Goal: Information Seeking & Learning: Learn about a topic

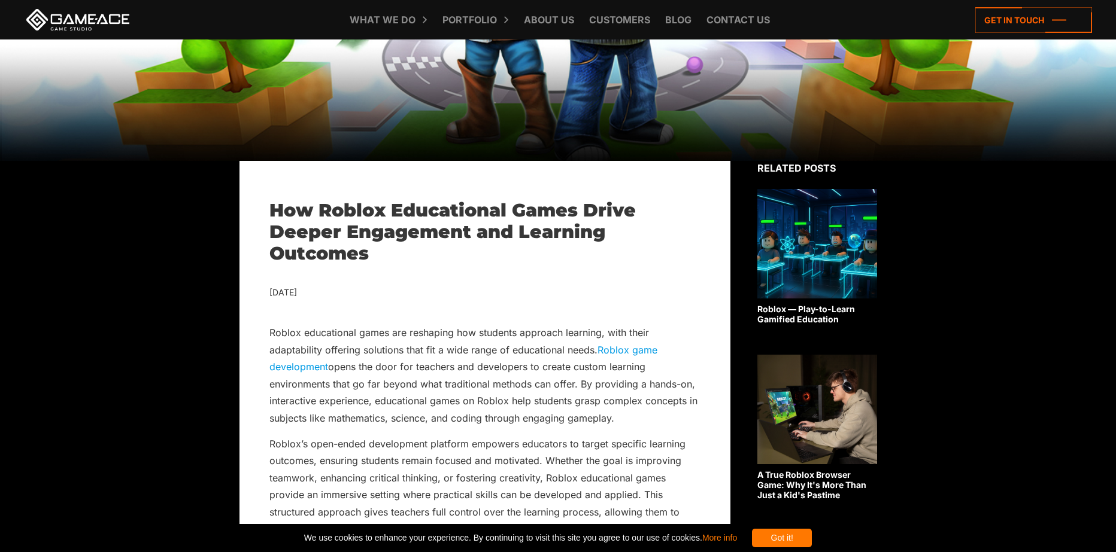
scroll to position [239, 0]
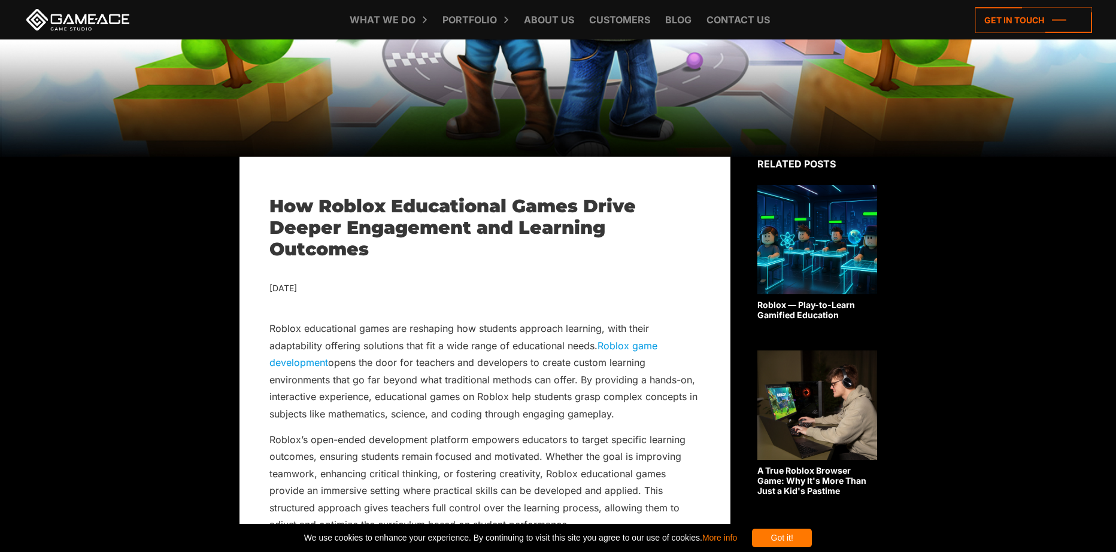
drag, startPoint x: 333, startPoint y: 288, endPoint x: 275, endPoint y: 289, distance: 58.1
click at [275, 289] on div "[DATE]" at bounding box center [484, 288] width 431 height 15
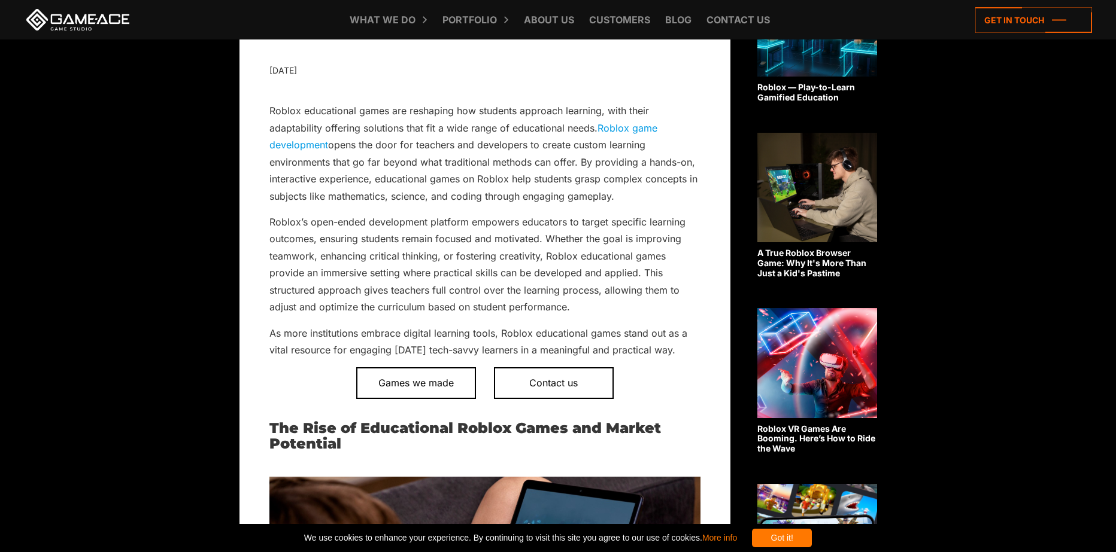
scroll to position [299, 0]
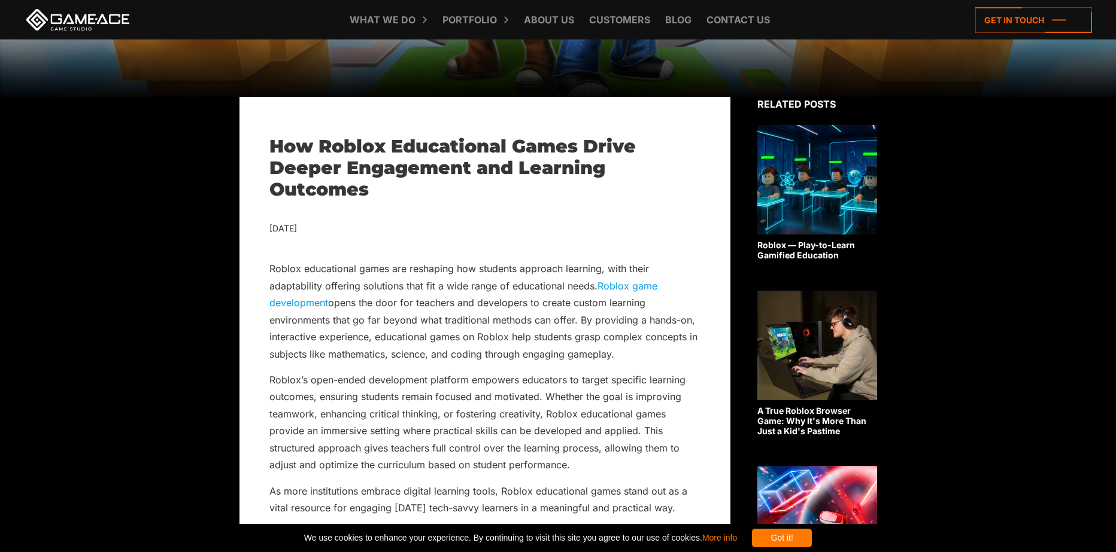
drag, startPoint x: 403, startPoint y: 200, endPoint x: 382, endPoint y: 194, distance: 22.5
click at [421, 192] on h1 "How Roblox Educational Games Drive Deeper Engagement and Learning Outcomes" at bounding box center [484, 168] width 431 height 65
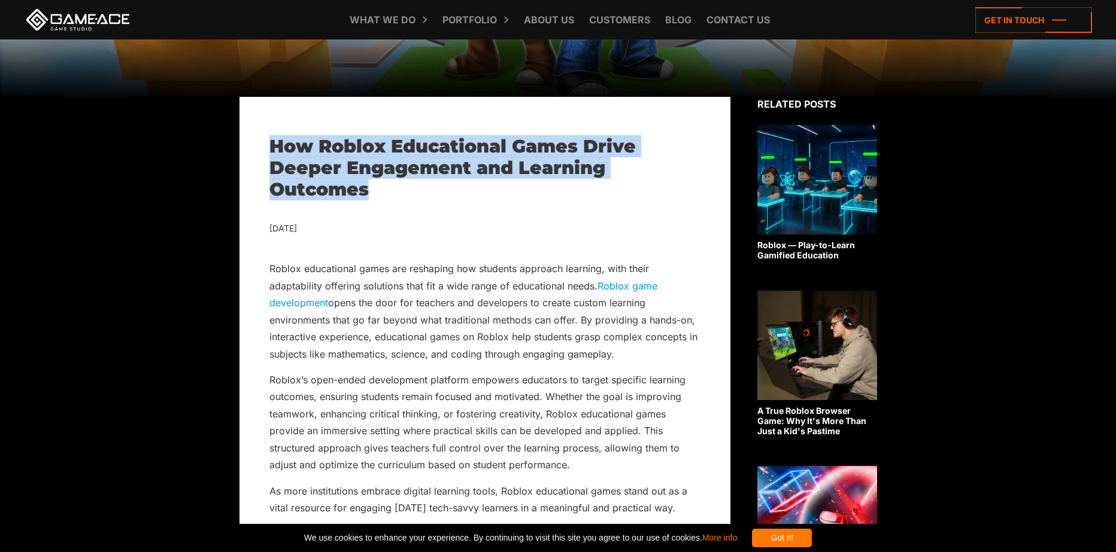
drag, startPoint x: 414, startPoint y: 184, endPoint x: 267, endPoint y: 137, distance: 154.4
copy h1 "How Roblox Educational Games Drive Deeper Engagement and Learning Outcomes"
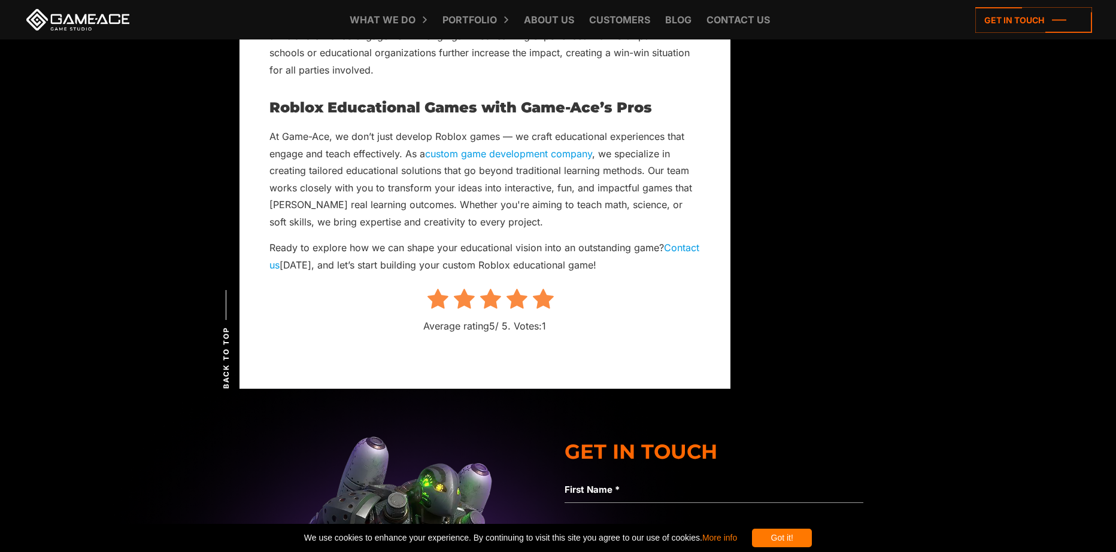
click at [487, 318] on p "Average rating 5 / 5. Votes: 1" at bounding box center [484, 326] width 431 height 17
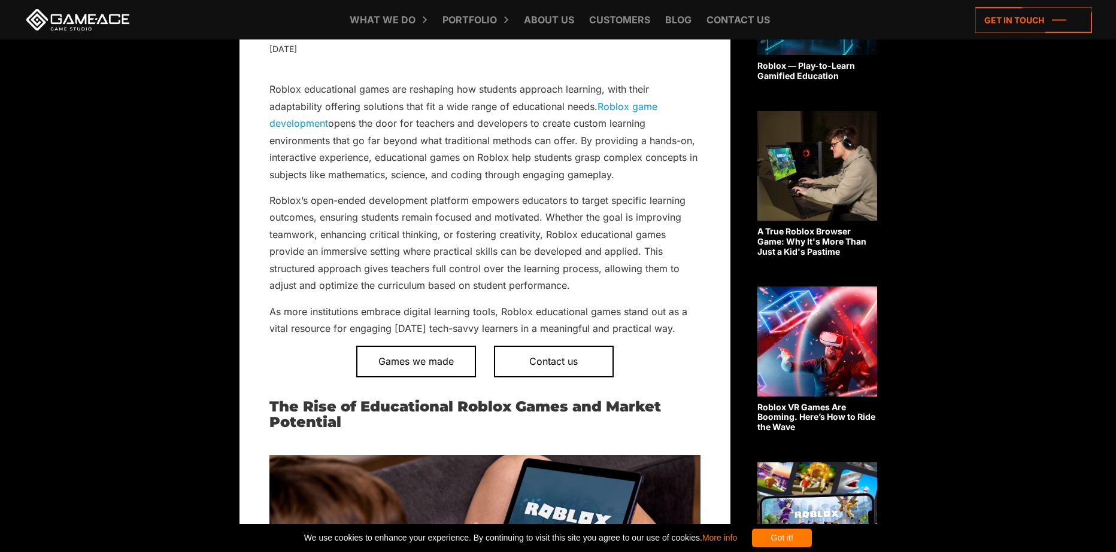
scroll to position [0, 0]
